Goal: Task Accomplishment & Management: Manage account settings

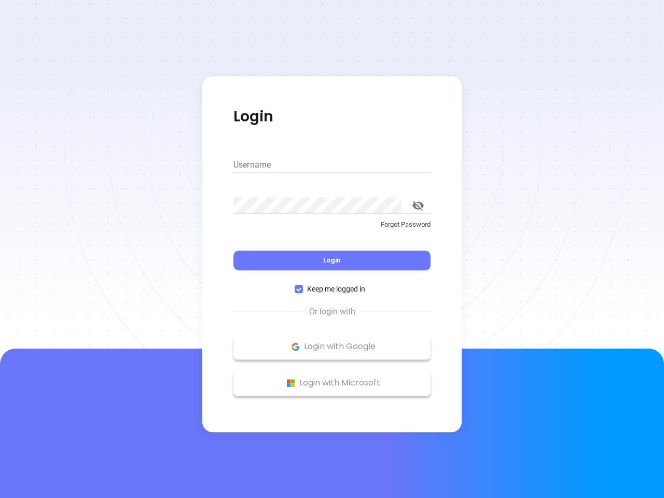
click at [332, 249] on div "Login" at bounding box center [331, 254] width 197 height 32
click at [332, 165] on input "Username" at bounding box center [331, 165] width 197 height 17
click at [418, 205] on icon "toggle password visibility" at bounding box center [417, 206] width 11 height 10
click at [332, 260] on span "Login" at bounding box center [332, 260] width 18 height 9
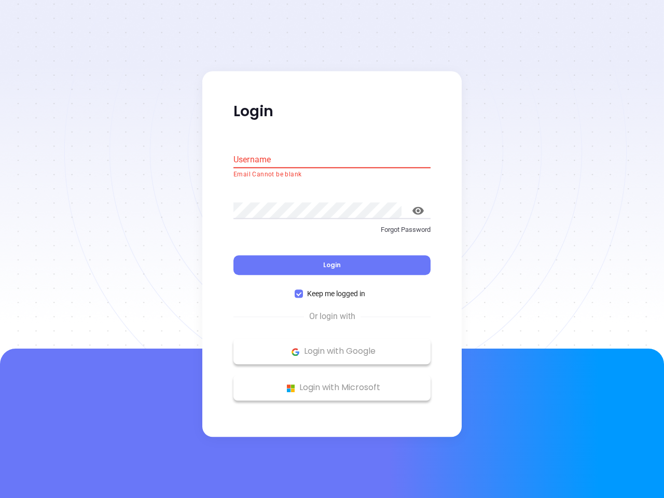
click at [332, 289] on span "Keep me logged in" at bounding box center [336, 293] width 66 height 11
click at [303, 290] on input "Keep me logged in" at bounding box center [298, 294] width 8 height 8
checkbox input "false"
click at [332, 346] on p "Login with Google" at bounding box center [331, 352] width 187 height 16
click at [332, 383] on p "Login with Microsoft" at bounding box center [331, 388] width 187 height 16
